Goal: Task Accomplishment & Management: Manage account settings

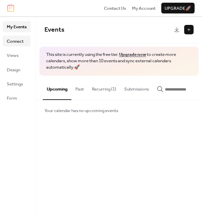
click at [12, 39] on span "Connect" at bounding box center [15, 41] width 17 height 7
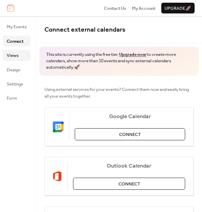
click at [16, 54] on span "Views" at bounding box center [13, 55] width 12 height 7
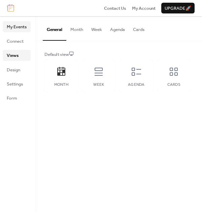
click at [22, 27] on span "My Events" at bounding box center [17, 27] width 20 height 7
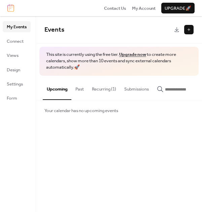
click at [59, 88] on button "Upcoming" at bounding box center [57, 88] width 29 height 24
click at [12, 86] on span "Settings" at bounding box center [15, 84] width 16 height 7
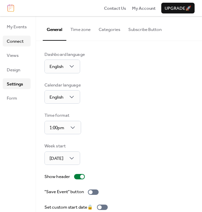
click at [21, 42] on span "Connect" at bounding box center [15, 41] width 17 height 7
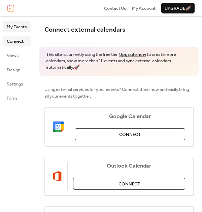
click at [11, 27] on span "My Events" at bounding box center [17, 27] width 20 height 7
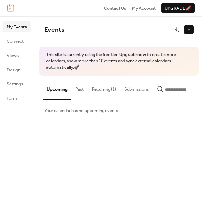
click at [11, 8] on img at bounding box center [10, 7] width 7 height 7
click at [17, 29] on span "My Events" at bounding box center [17, 27] width 20 height 7
click at [57, 88] on button "Upcoming" at bounding box center [57, 88] width 29 height 24
click at [64, 99] on button "Upcoming" at bounding box center [57, 88] width 29 height 24
click at [79, 90] on button "Past" at bounding box center [79, 88] width 16 height 24
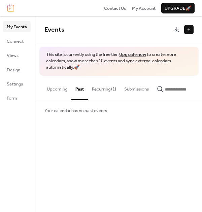
click at [105, 89] on button "Recurring (1)" at bounding box center [104, 88] width 32 height 24
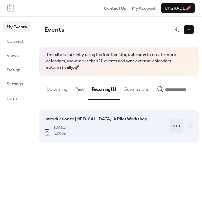
click at [179, 126] on icon at bounding box center [176, 125] width 11 height 11
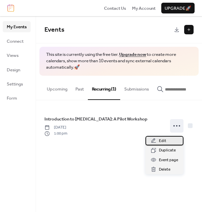
click at [159, 141] on span "Edit" at bounding box center [162, 141] width 7 height 7
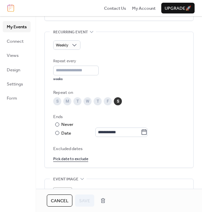
scroll to position [308, 0]
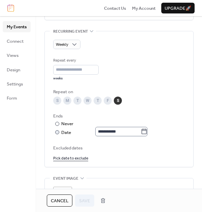
click at [147, 131] on icon at bounding box center [144, 131] width 7 height 7
click at [141, 131] on input "**********" at bounding box center [117, 131] width 45 height 9
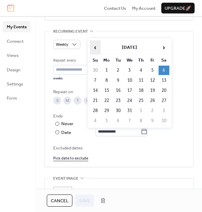
click at [97, 50] on span "‹" at bounding box center [95, 47] width 10 height 13
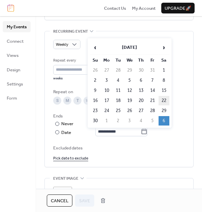
click at [163, 100] on td "22" at bounding box center [163, 100] width 11 height 9
type input "**********"
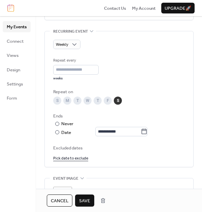
click at [87, 200] on span "Save" at bounding box center [84, 200] width 11 height 7
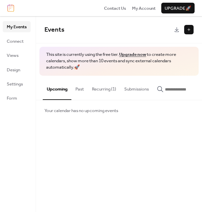
click at [60, 89] on button "Upcoming" at bounding box center [57, 88] width 29 height 24
click at [98, 89] on button "Recurring (1)" at bounding box center [104, 88] width 32 height 24
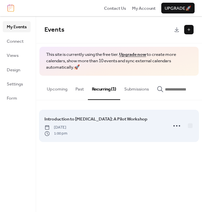
click at [101, 120] on span "Introduction to [MEDICAL_DATA]: A Pilot Workshop" at bounding box center [95, 119] width 103 height 7
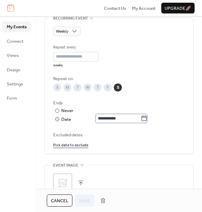
scroll to position [323, 0]
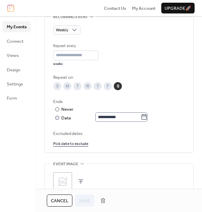
click at [147, 117] on icon at bounding box center [144, 117] width 7 height 7
click at [141, 117] on input "**********" at bounding box center [117, 116] width 45 height 9
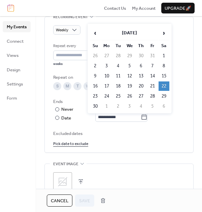
click at [164, 86] on td "22" at bounding box center [163, 85] width 11 height 9
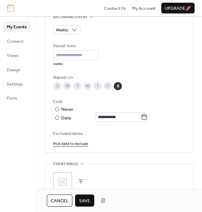
click at [86, 198] on span "Save" at bounding box center [84, 200] width 11 height 7
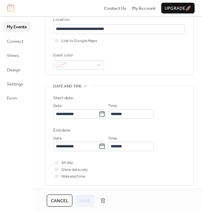
scroll to position [142, 0]
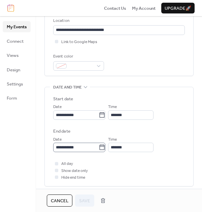
click at [105, 147] on icon at bounding box center [102, 147] width 7 height 7
click at [99, 147] on input "**********" at bounding box center [75, 147] width 45 height 9
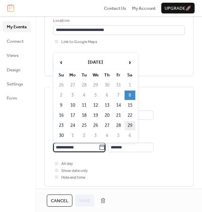
click at [131, 125] on td "29" at bounding box center [129, 125] width 11 height 9
type input "**********"
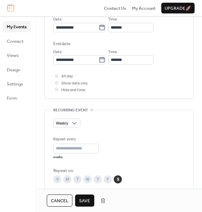
scroll to position [229, 0]
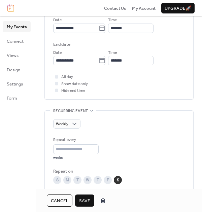
click at [88, 197] on span "Save" at bounding box center [84, 200] width 11 height 7
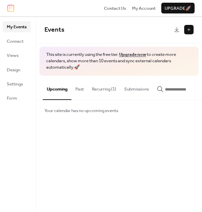
click at [105, 90] on button "Recurring (1)" at bounding box center [104, 88] width 32 height 24
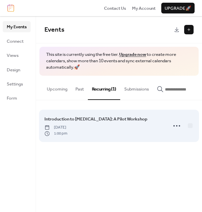
click at [111, 121] on span "Introduction to [MEDICAL_DATA]: A Pilot Workshop" at bounding box center [95, 119] width 103 height 7
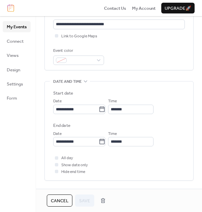
scroll to position [149, 0]
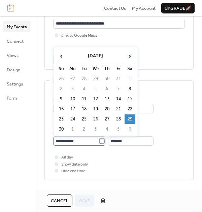
click at [105, 141] on icon at bounding box center [102, 141] width 7 height 7
click at [99, 141] on input "**********" at bounding box center [75, 140] width 45 height 9
click at [132, 89] on td "8" at bounding box center [129, 88] width 11 height 9
type input "**********"
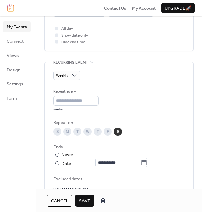
scroll to position [279, 0]
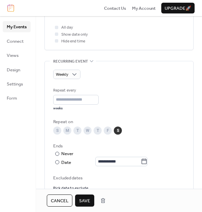
click at [133, 171] on div "**********" at bounding box center [119, 139] width 132 height 105
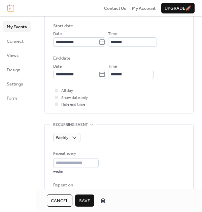
scroll to position [219, 0]
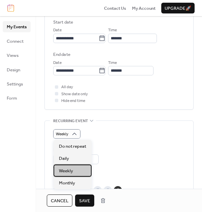
click at [75, 168] on div "Weekly" at bounding box center [72, 170] width 38 height 12
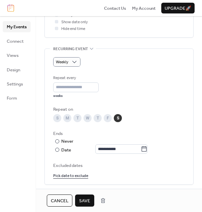
scroll to position [292, 0]
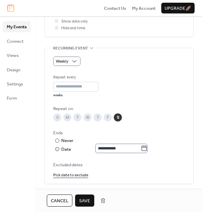
click at [147, 147] on icon at bounding box center [144, 147] width 5 height 5
click at [141, 147] on input "**********" at bounding box center [117, 148] width 45 height 9
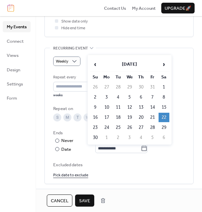
click at [165, 115] on td "22" at bounding box center [163, 117] width 11 height 9
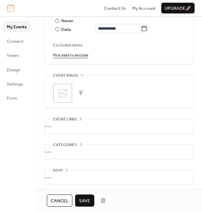
scroll to position [414, 0]
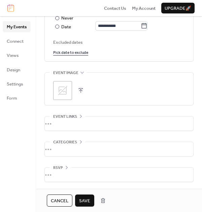
click at [82, 198] on span "Save" at bounding box center [84, 200] width 11 height 7
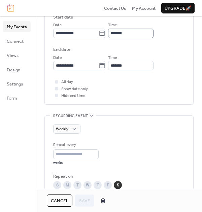
scroll to position [251, 0]
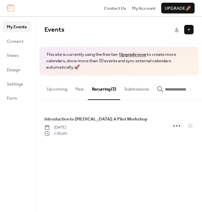
click at [104, 89] on button "Recurring (1)" at bounding box center [104, 88] width 32 height 24
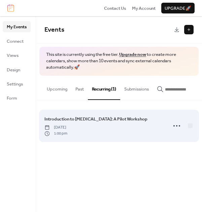
click at [113, 120] on span "Introduction to [MEDICAL_DATA]: A Pilot Workshop" at bounding box center [95, 119] width 103 height 7
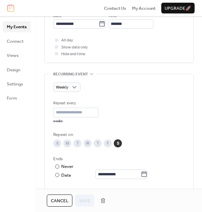
scroll to position [271, 0]
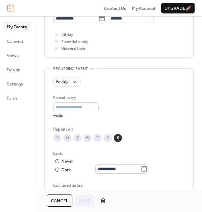
click at [93, 67] on icon at bounding box center [91, 68] width 5 height 5
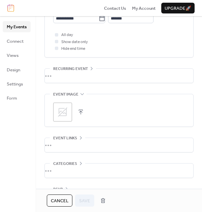
click at [93, 67] on icon at bounding box center [91, 68] width 5 height 5
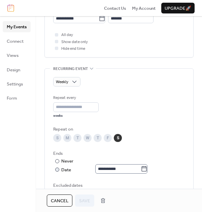
click at [147, 165] on label "**********" at bounding box center [121, 168] width 52 height 9
click at [141, 165] on input "**********" at bounding box center [117, 168] width 45 height 9
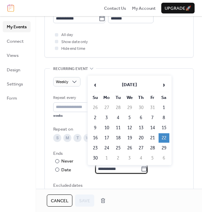
click at [194, 61] on div "**********" at bounding box center [119, 56] width 166 height 549
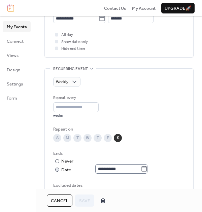
click at [147, 170] on icon at bounding box center [144, 168] width 7 height 7
click at [141, 170] on input "**********" at bounding box center [117, 168] width 45 height 9
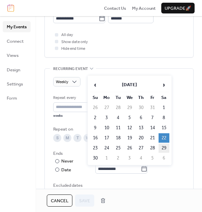
click at [165, 149] on td "29" at bounding box center [163, 147] width 11 height 9
type input "**********"
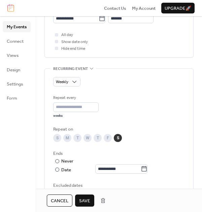
click at [85, 197] on span "Save" at bounding box center [84, 200] width 11 height 7
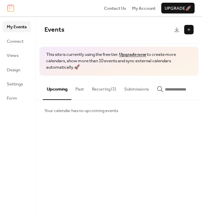
click at [82, 0] on div "Contact Us My Account Upgrade 🚀" at bounding box center [101, 8] width 202 height 16
click at [177, 10] on span "Upgrade 🚀" at bounding box center [177, 8] width 27 height 7
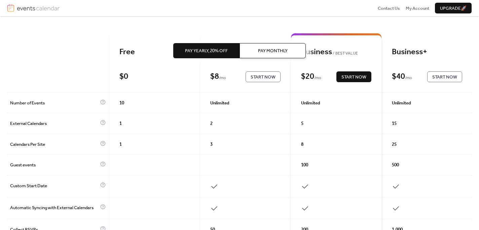
scroll to position [50, 0]
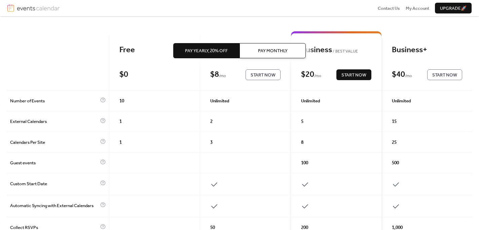
click at [262, 74] on div "Pay Yearly, 20% off Pay Monthly" at bounding box center [239, 50] width 133 height 69
click at [259, 76] on div "Pay Yearly, 20% off Pay Monthly" at bounding box center [239, 50] width 133 height 69
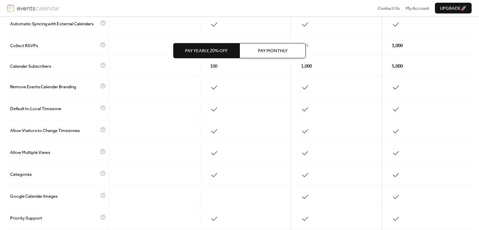
scroll to position [0, 0]
